Goal: Navigation & Orientation: Find specific page/section

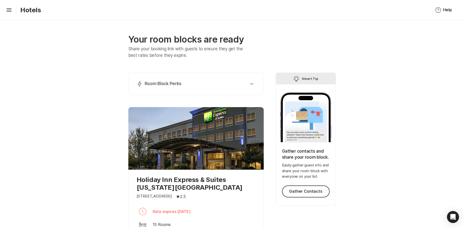
click at [24, 9] on p "Hotels" at bounding box center [30, 10] width 21 height 8
click at [10, 9] on icon "Hamburger" at bounding box center [9, 10] width 8 height 8
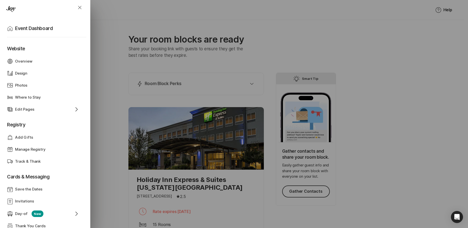
click at [18, 49] on p "Website" at bounding box center [44, 47] width 74 height 16
click at [19, 60] on p "Overview" at bounding box center [23, 62] width 17 height 6
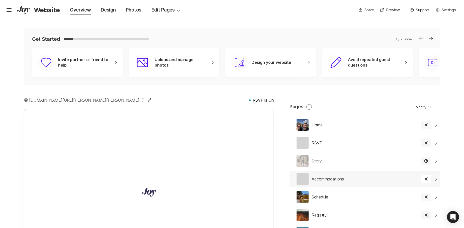
click at [301, 185] on div at bounding box center [303, 179] width 12 height 12
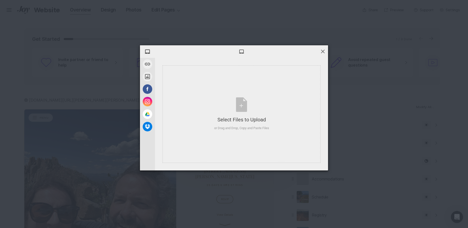
click at [322, 52] on span at bounding box center [323, 52] width 6 height 6
